Goal: Information Seeking & Learning: Learn about a topic

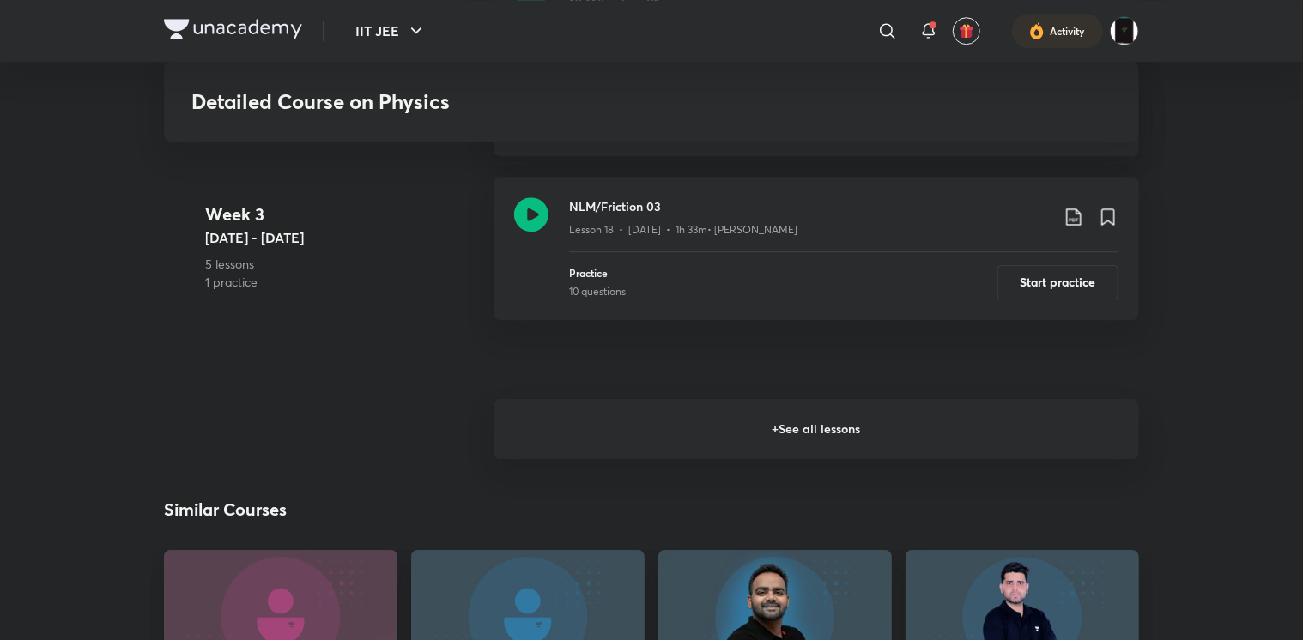
scroll to position [2522, 0]
click at [536, 454] on h6 "+ See all lessons" at bounding box center [815, 430] width 645 height 60
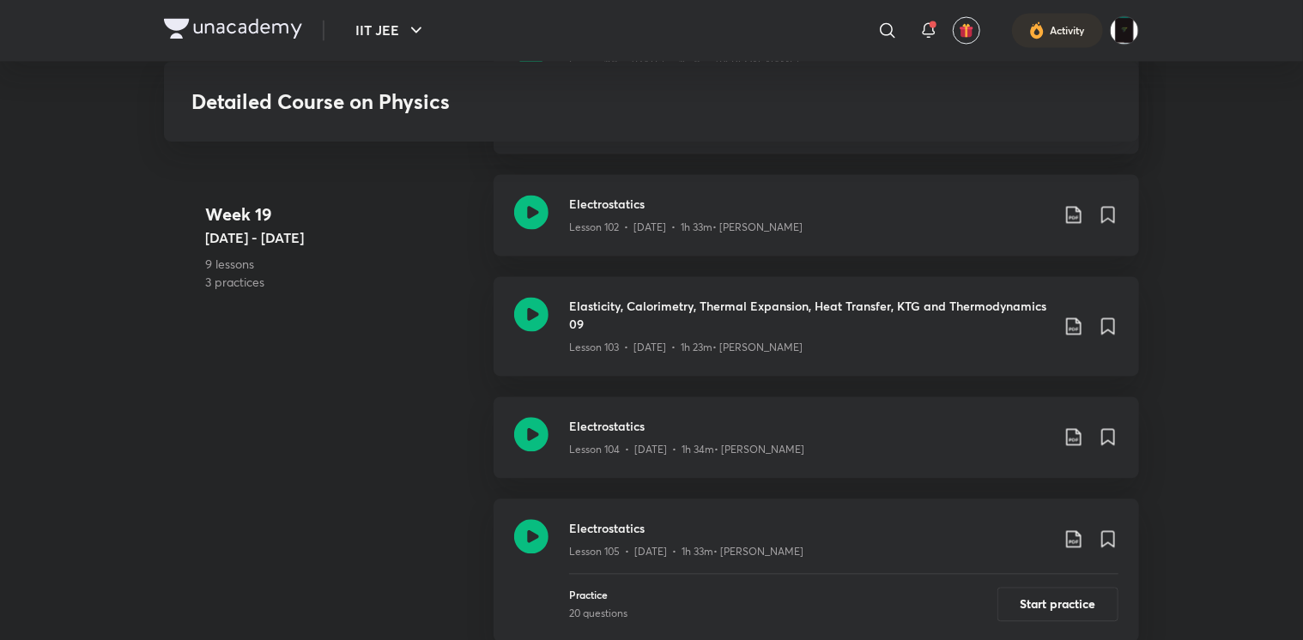
scroll to position [14658, 0]
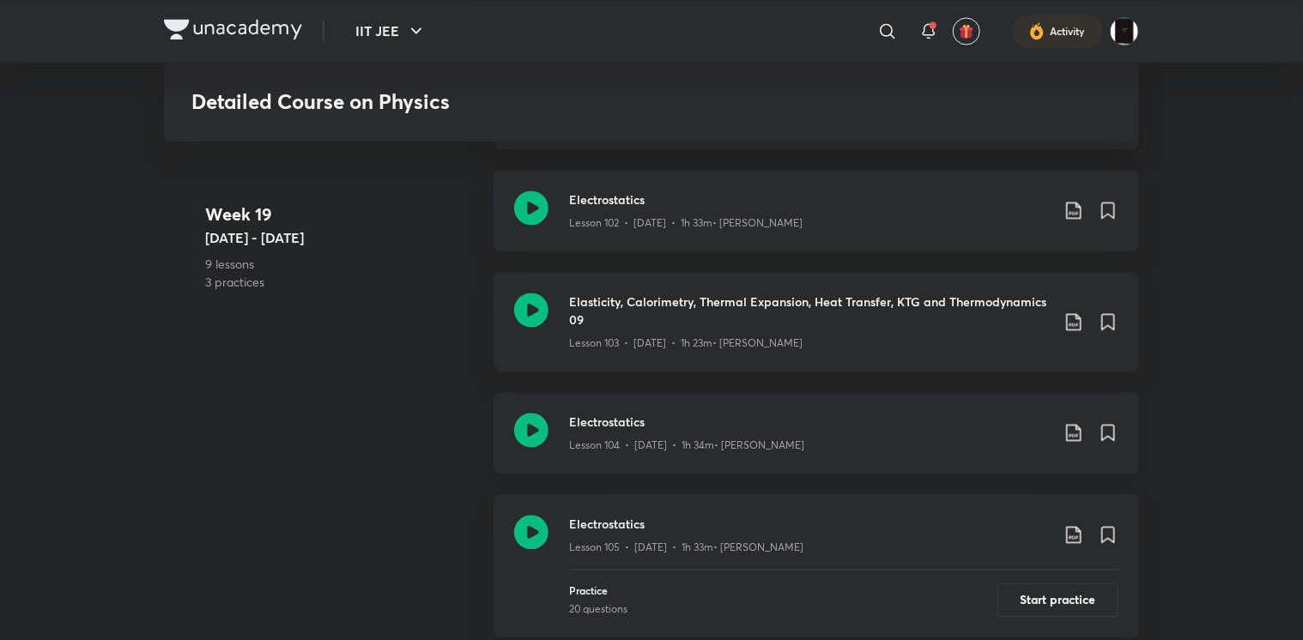
click at [529, 424] on icon at bounding box center [531, 431] width 34 height 34
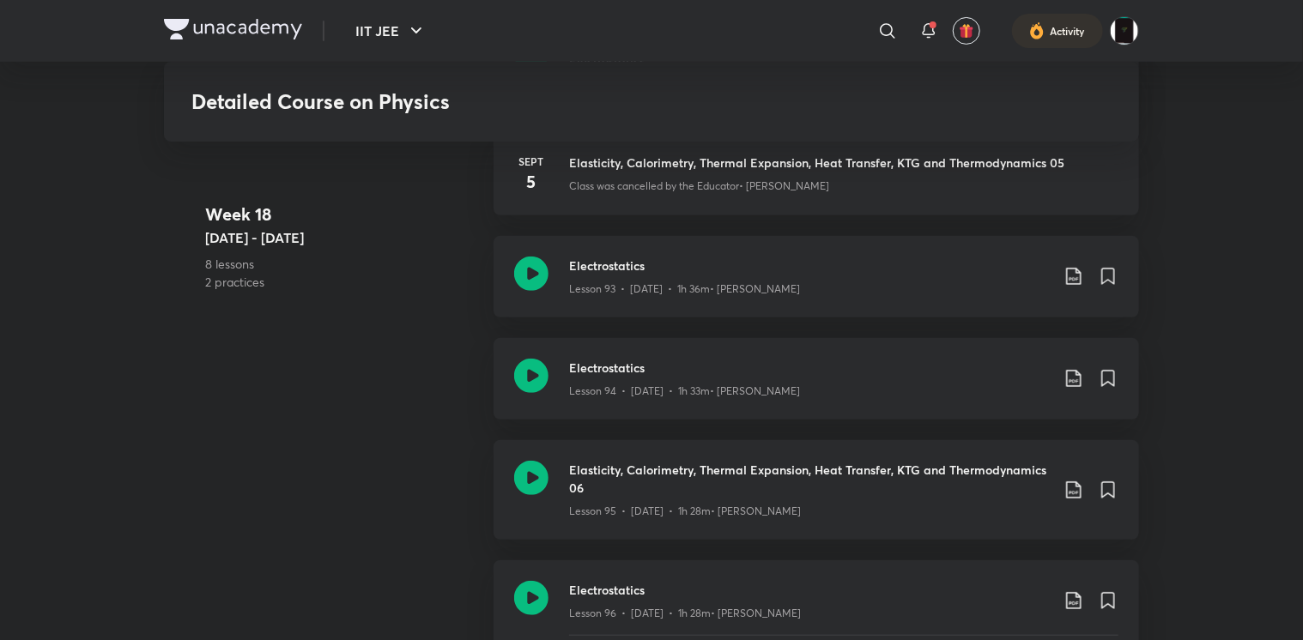
scroll to position [13857, 0]
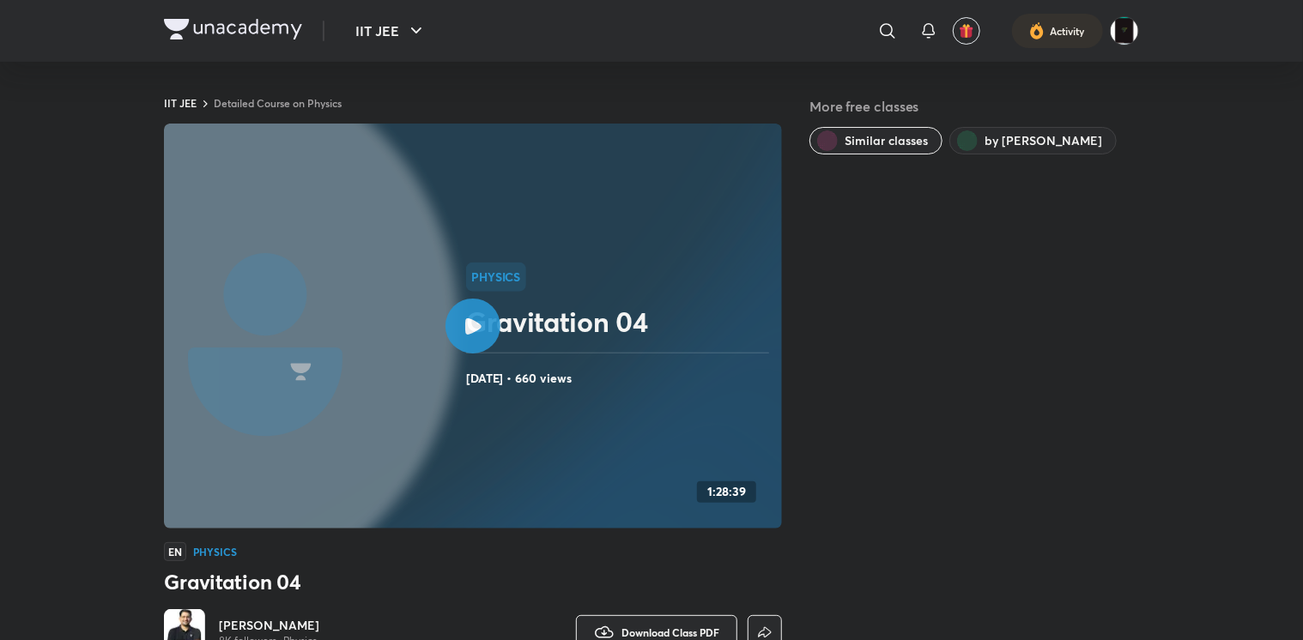
scroll to position [1009, 0]
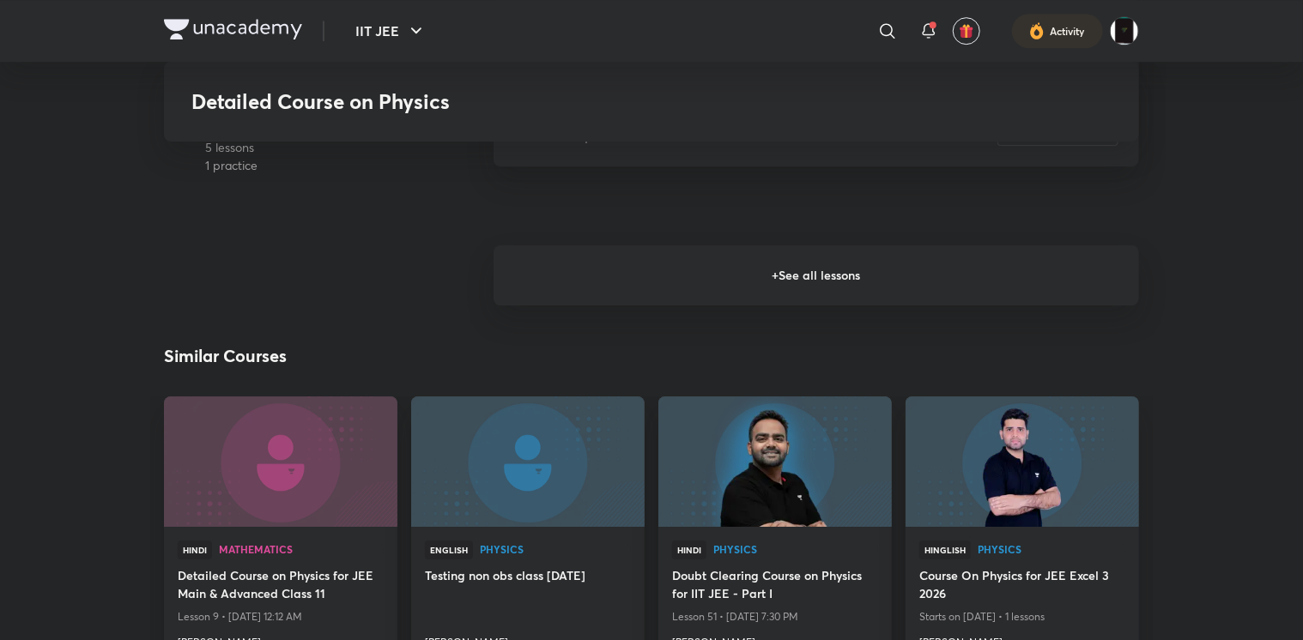
scroll to position [2674, 0]
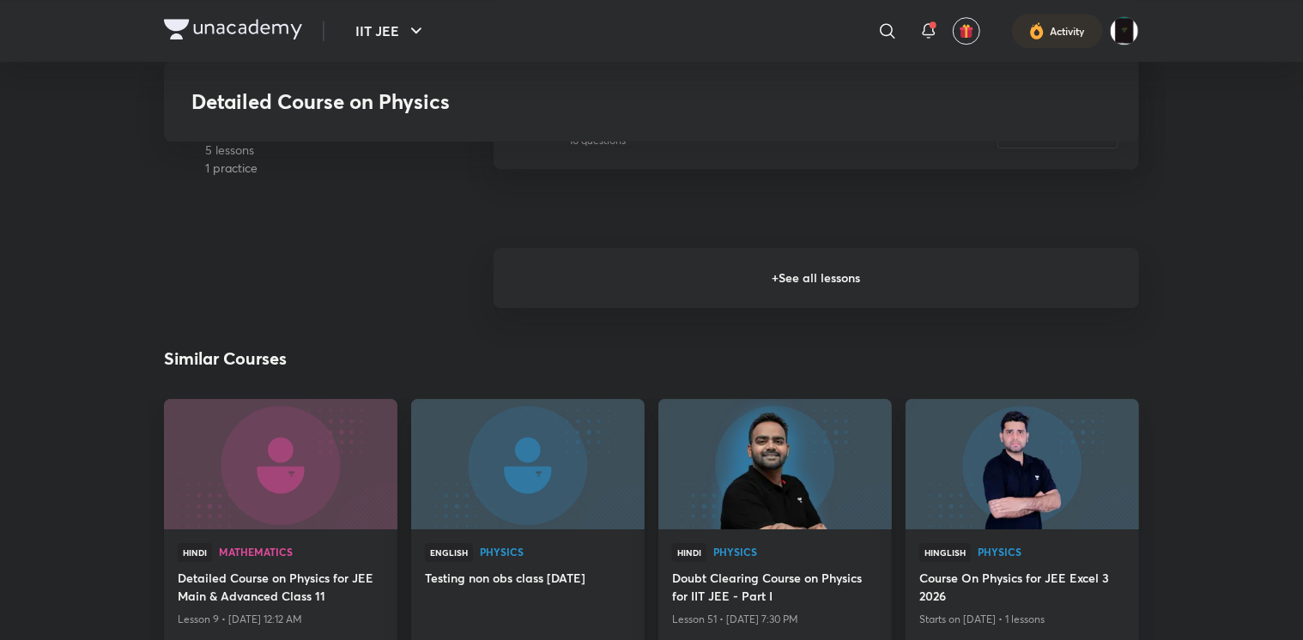
drag, startPoint x: 609, startPoint y: 308, endPoint x: 632, endPoint y: 299, distance: 24.2
click at [632, 299] on h6 "+ See all lessons" at bounding box center [815, 278] width 645 height 60
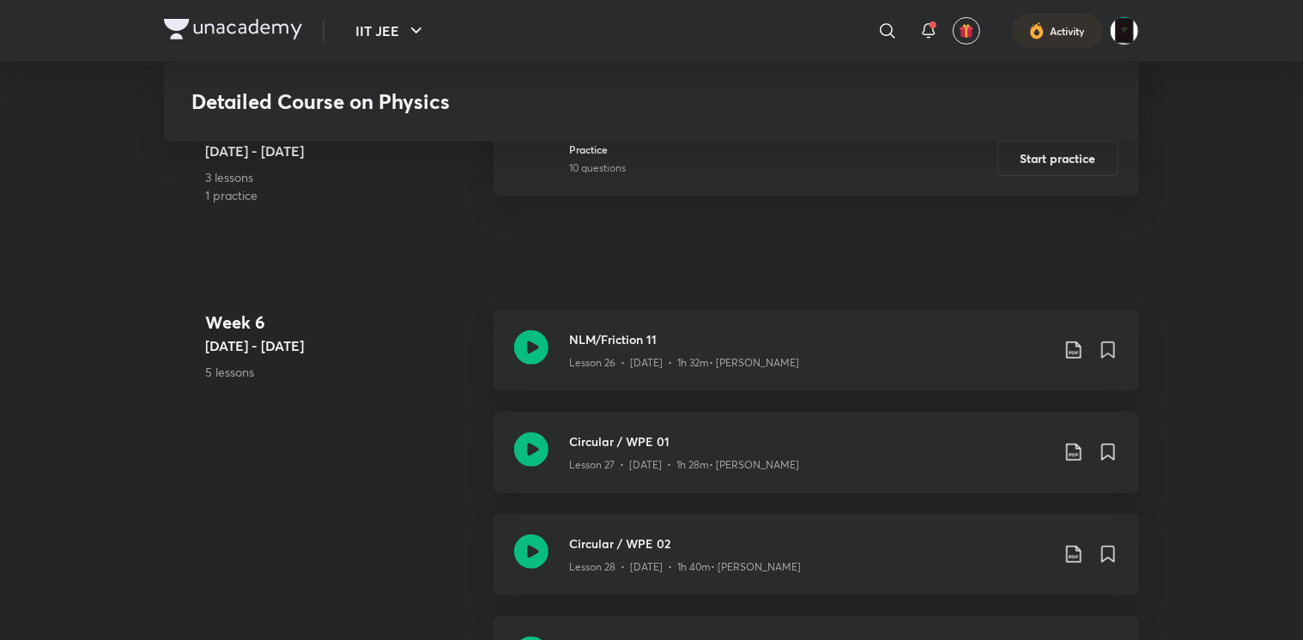
scroll to position [4555, 0]
